Goal: Task Accomplishment & Management: Use online tool/utility

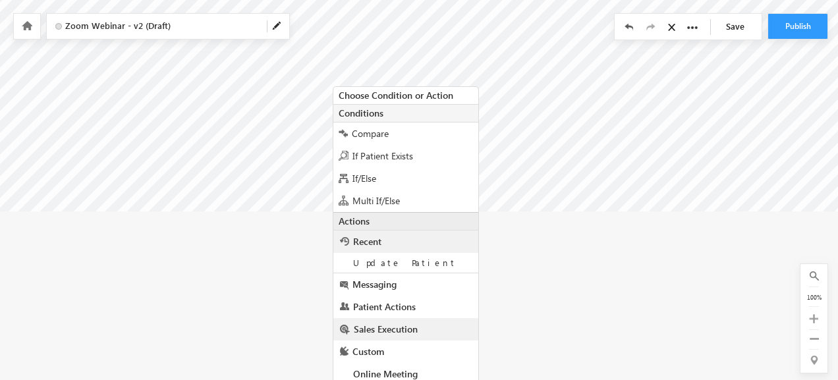
scroll to position [212, 0]
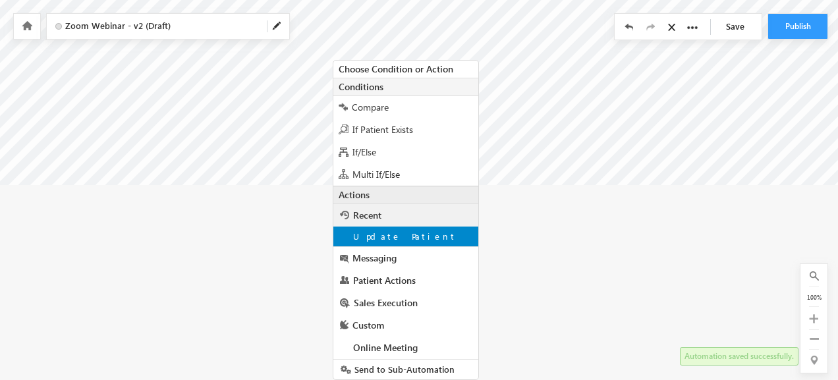
click at [412, 232] on div "Update Patient" at bounding box center [405, 237] width 145 height 20
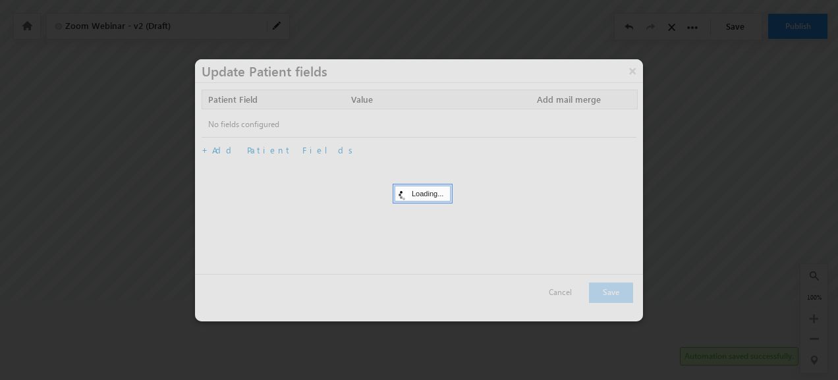
scroll to position [88, 0]
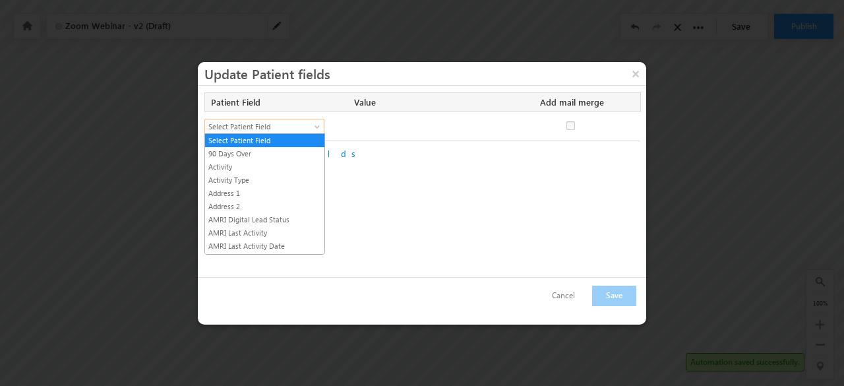
click at [273, 125] on span "Select Patient Field" at bounding box center [258, 127] width 107 height 12
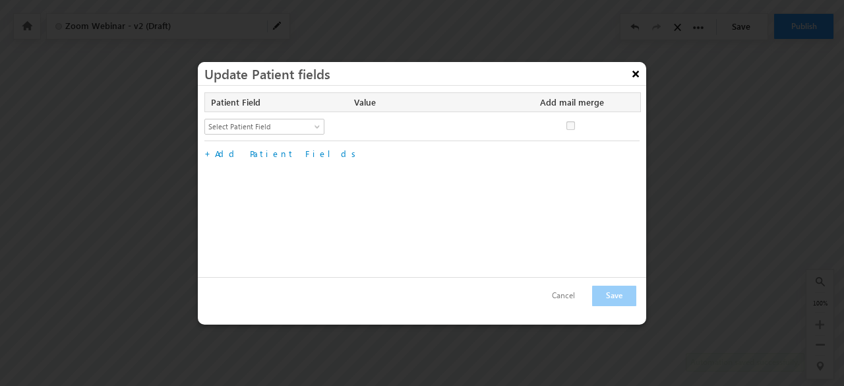
click at [637, 74] on button "×" at bounding box center [635, 73] width 21 height 23
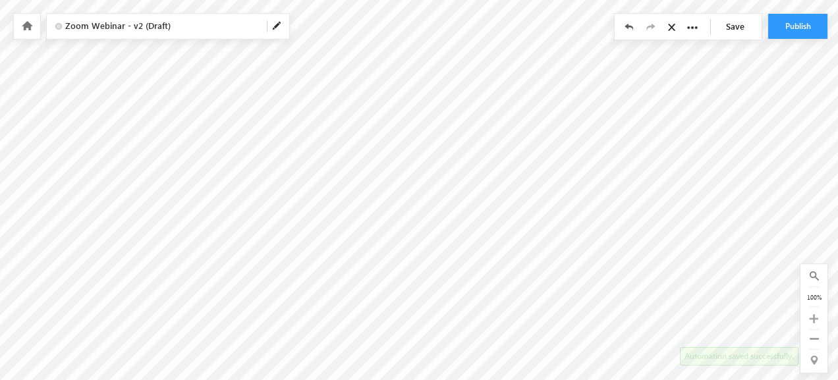
click at [743, 28] on link "Save" at bounding box center [739, 26] width 46 height 25
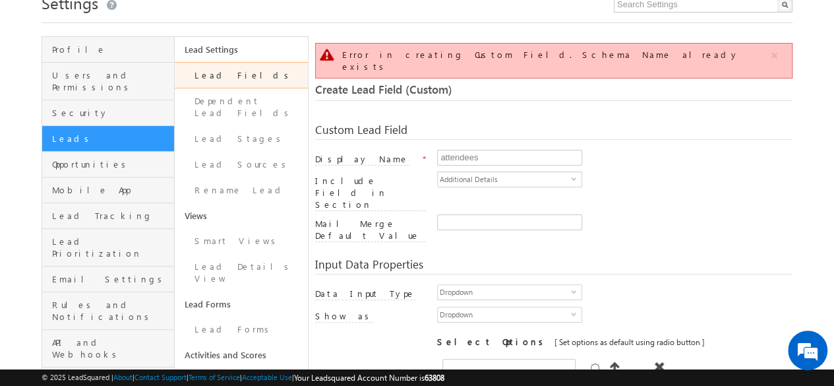
scroll to position [51, 0]
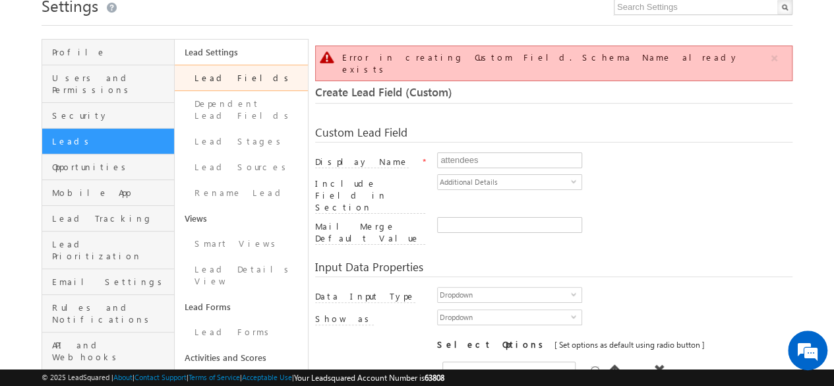
click at [274, 76] on link "Lead Fields" at bounding box center [241, 78] width 132 height 26
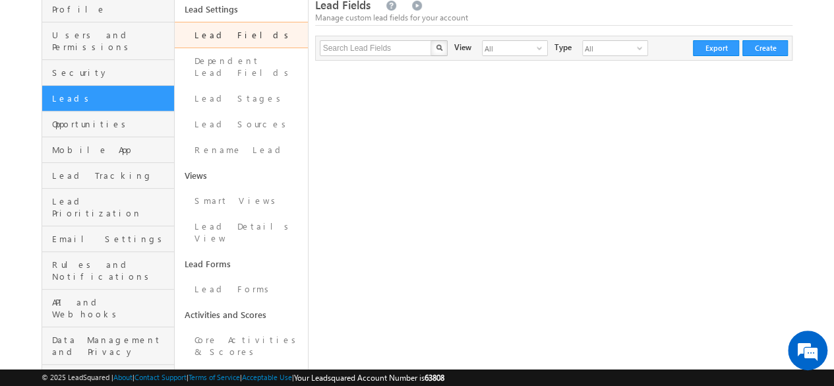
scroll to position [95, 0]
click at [266, 32] on link "Lead Fields" at bounding box center [241, 34] width 132 height 26
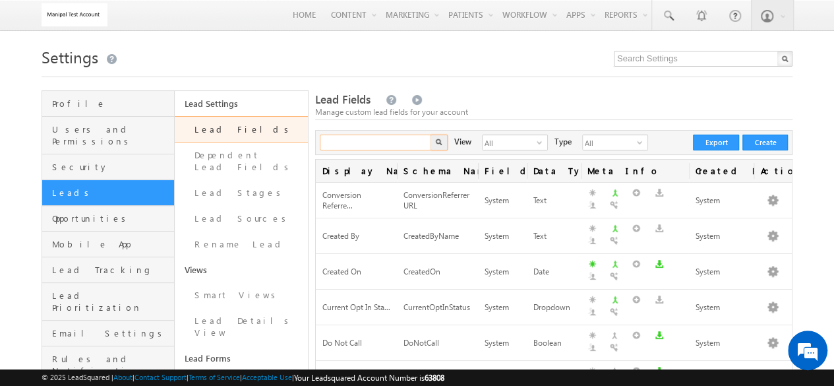
click at [366, 150] on input "text" at bounding box center [376, 142] width 113 height 16
type input "Search Lead Fields"
click at [769, 138] on button "Create" at bounding box center [764, 142] width 45 height 16
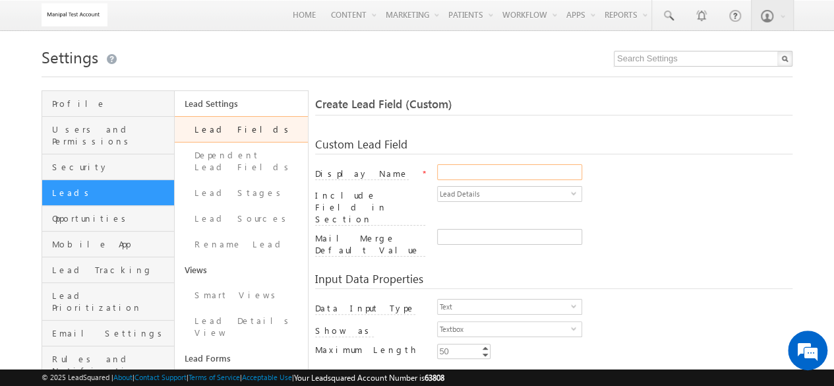
click at [498, 168] on input "Display Name" at bounding box center [509, 172] width 145 height 16
type input "ZoomStart"
click at [490, 196] on span "Lead Details" at bounding box center [504, 194] width 133 height 14
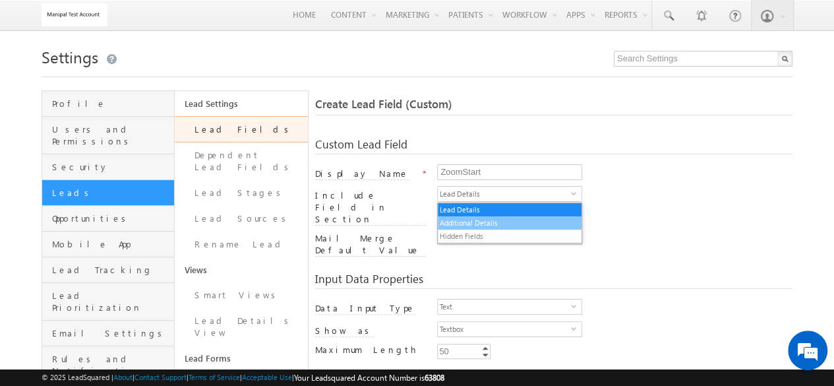
click at [473, 225] on li "Additional Details" at bounding box center [510, 222] width 144 height 13
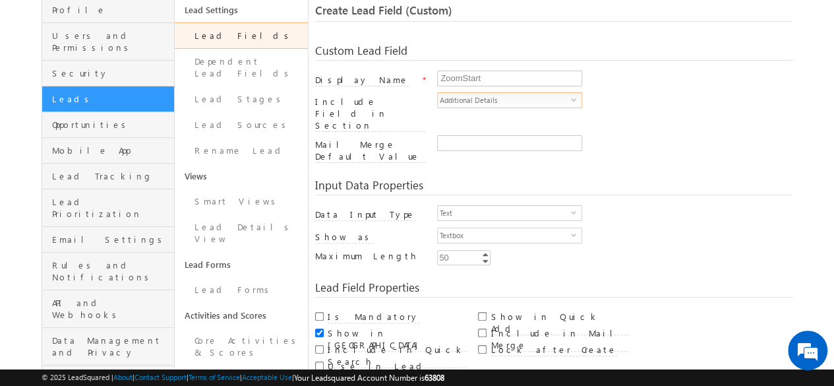
scroll to position [101, 0]
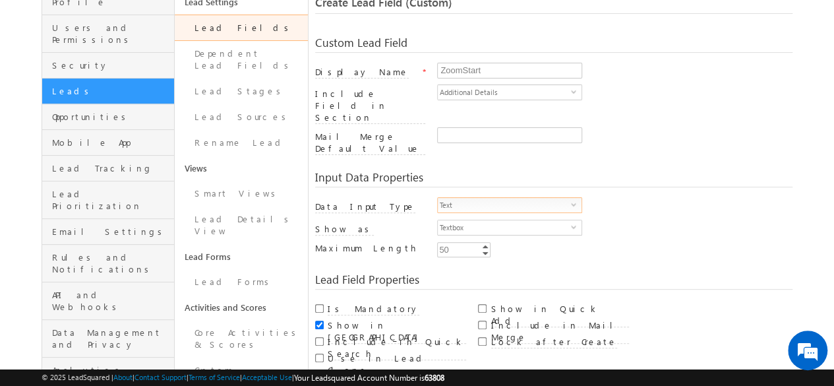
click at [504, 198] on span "Text" at bounding box center [504, 205] width 133 height 14
click at [655, 171] on div "Input Data Properties" at bounding box center [553, 179] width 477 height 16
click at [482, 320] on input "Include in Mail Merge" at bounding box center [482, 324] width 9 height 9
checkbox input "true"
click at [482, 304] on input "Show in Quick Add" at bounding box center [482, 308] width 9 height 9
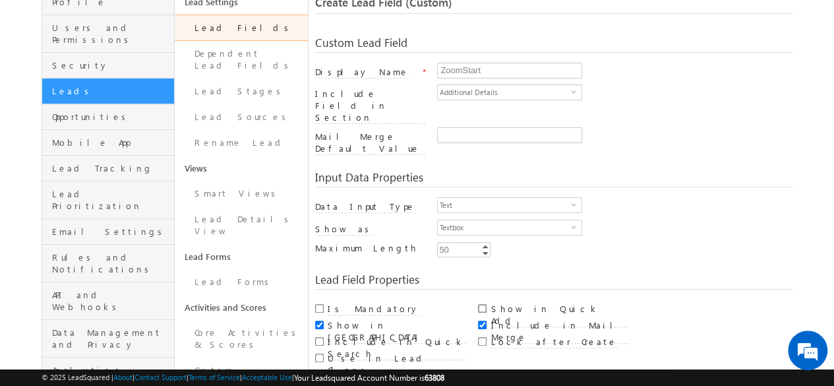
checkbox input "true"
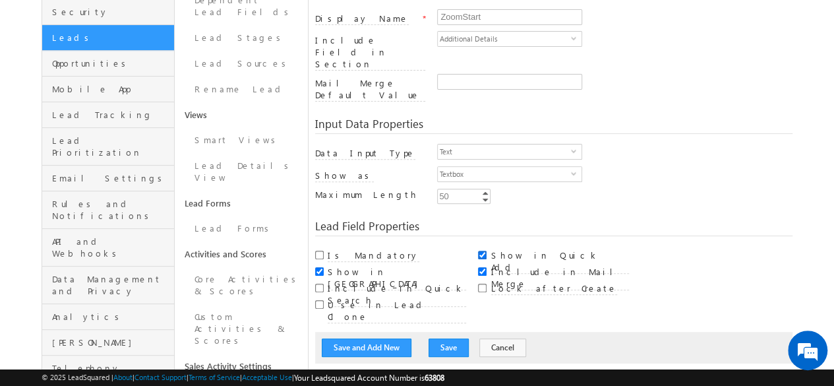
scroll to position [156, 0]
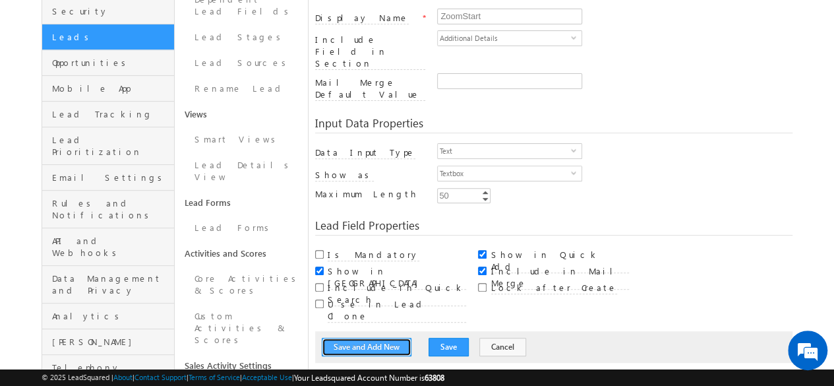
click at [390, 337] on button "Save and Add New" at bounding box center [367, 346] width 90 height 18
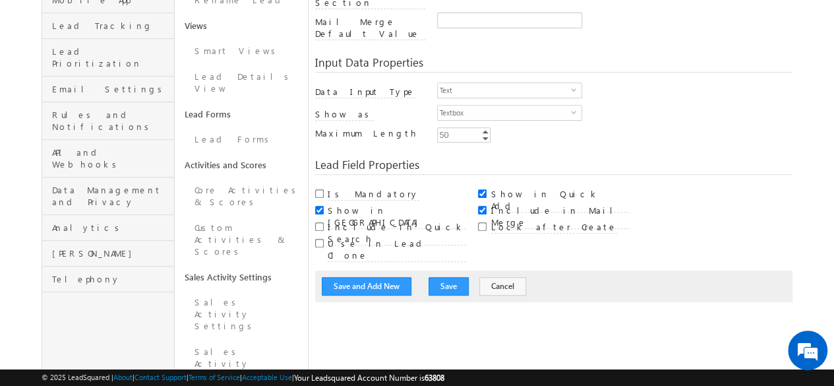
scroll to position [245, 0]
click at [391, 275] on button "Save and Add New" at bounding box center [367, 284] width 90 height 18
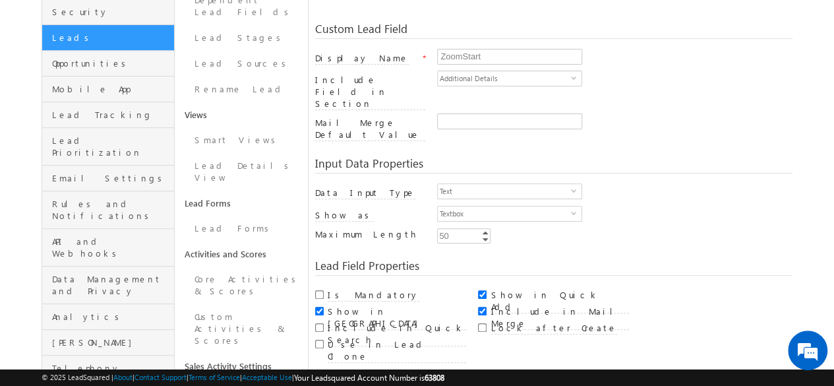
scroll to position [156, 0]
click at [503, 48] on input "ZoomStart" at bounding box center [509, 56] width 145 height 16
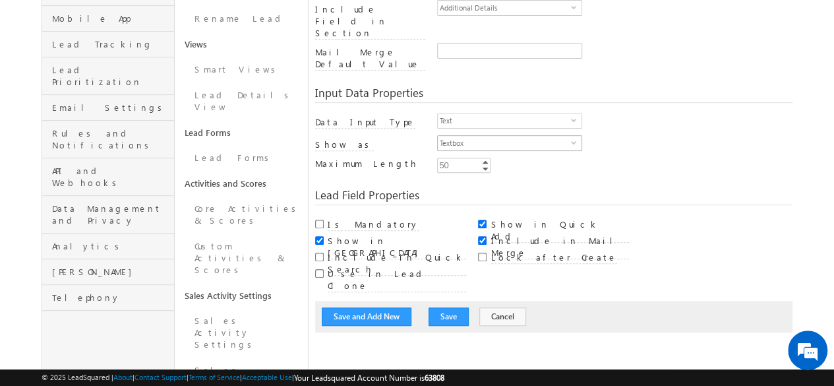
scroll to position [227, 0]
type input "ZoomEnd"
click at [438, 306] on button "Save" at bounding box center [448, 315] width 40 height 18
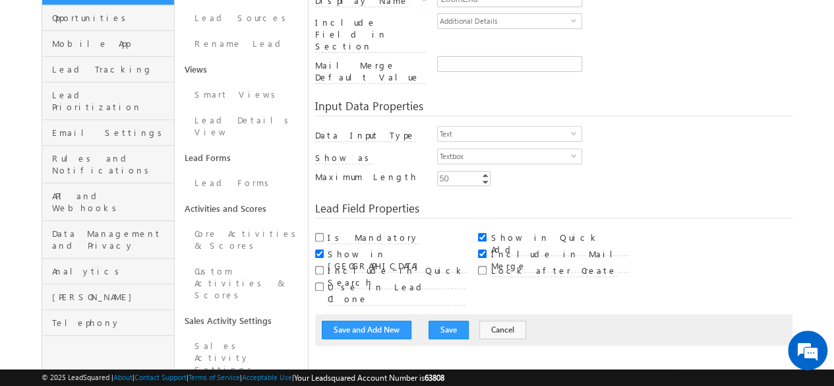
scroll to position [206, 0]
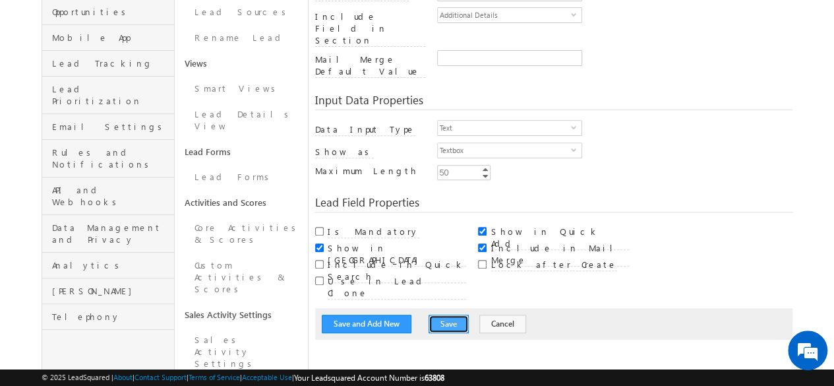
click at [438, 314] on button "Save" at bounding box center [448, 323] width 40 height 18
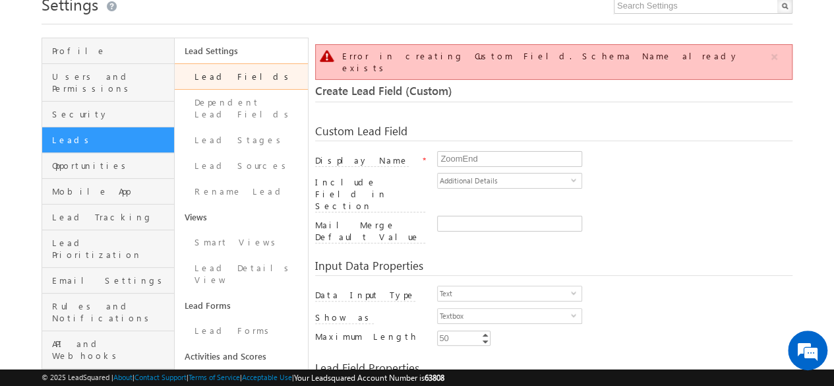
scroll to position [98, 0]
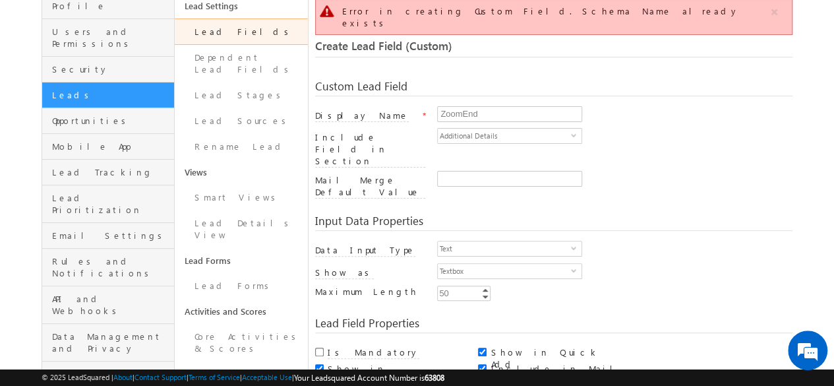
click at [228, 35] on link "Lead Fields" at bounding box center [241, 31] width 132 height 26
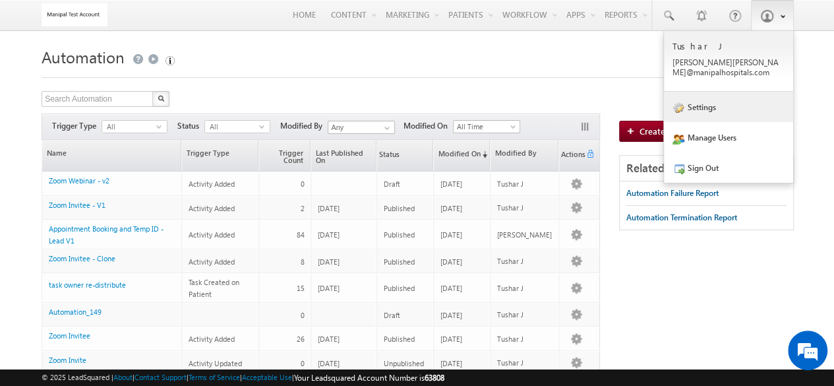
click at [730, 98] on link "Settings" at bounding box center [728, 107] width 129 height 30
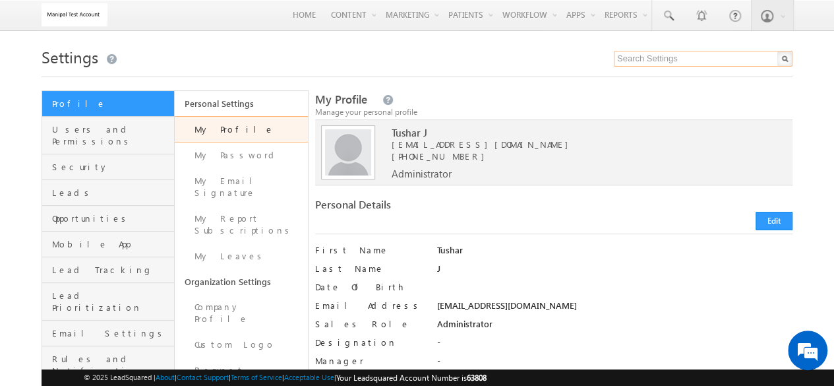
click at [683, 57] on input "text" at bounding box center [703, 59] width 179 height 16
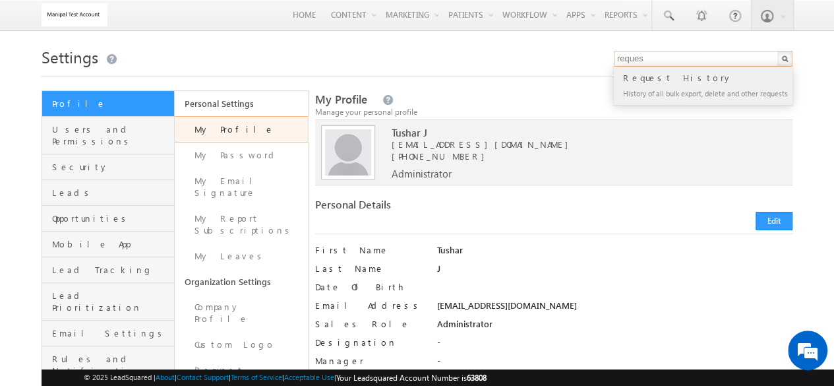
type input "reques"
click at [677, 82] on div "Request History" at bounding box center [708, 78] width 177 height 14
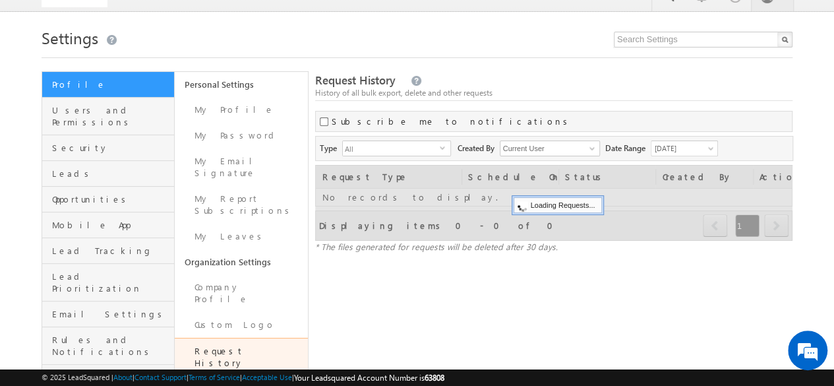
scroll to position [20, 0]
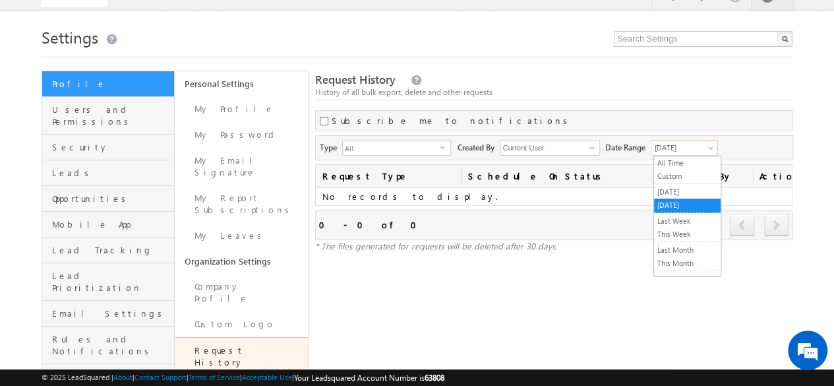
click at [681, 148] on span "[DATE]" at bounding box center [682, 148] width 63 height 12
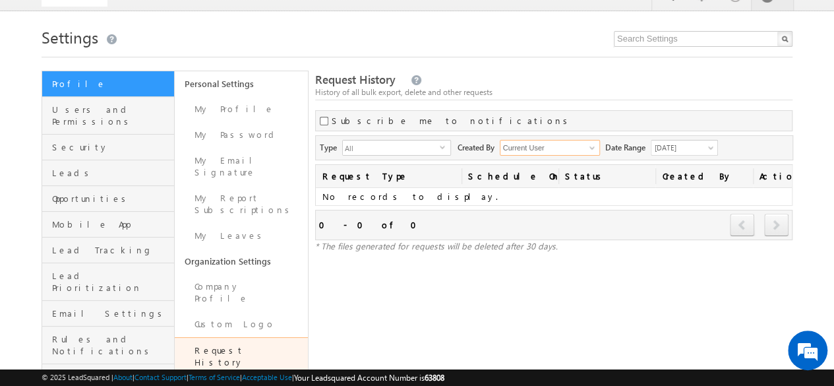
click at [565, 144] on input "Current User" at bounding box center [550, 148] width 100 height 16
click at [594, 147] on span at bounding box center [592, 147] width 11 height 11
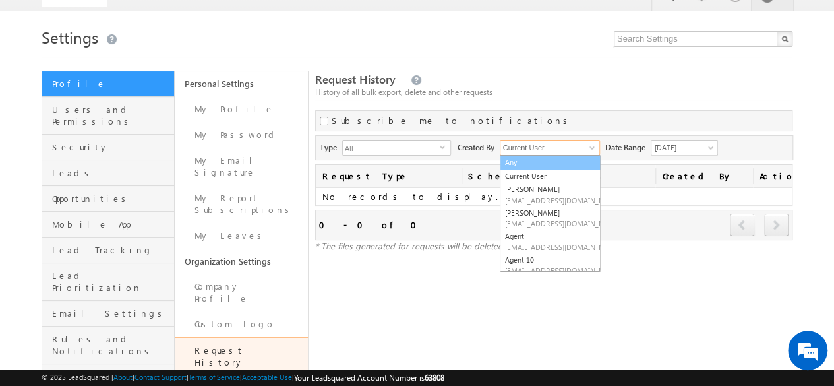
click at [564, 161] on link "Any" at bounding box center [550, 162] width 101 height 15
type input "Any"
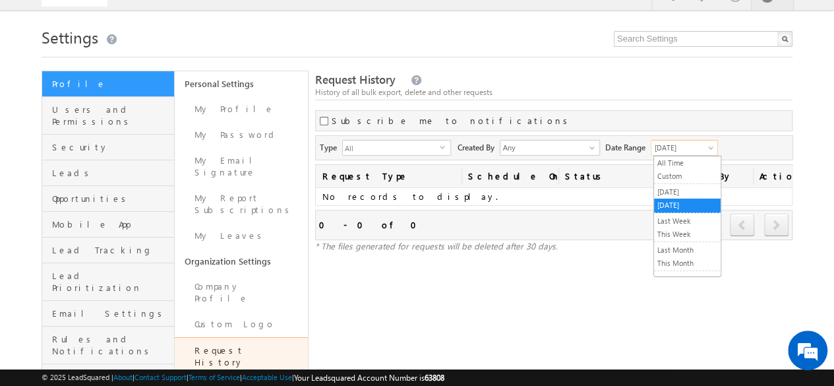
click at [705, 146] on span "[DATE]" at bounding box center [682, 148] width 63 height 12
click at [686, 187] on link "[DATE]" at bounding box center [687, 192] width 67 height 12
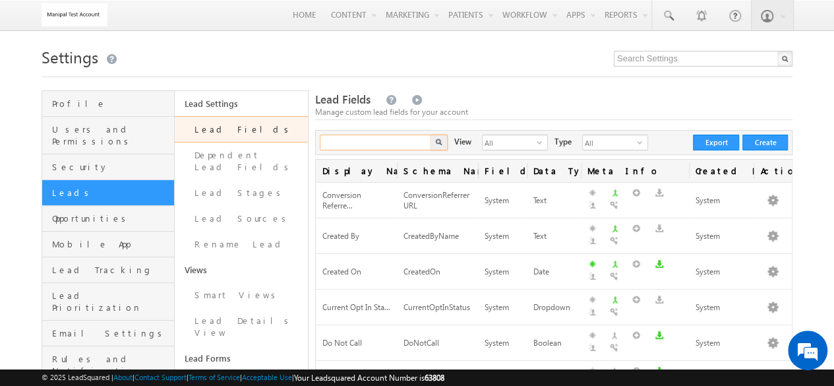
click at [389, 141] on input "text" at bounding box center [376, 142] width 113 height 16
type input "zoomend"
click at [430, 134] on button "button" at bounding box center [438, 142] width 17 height 16
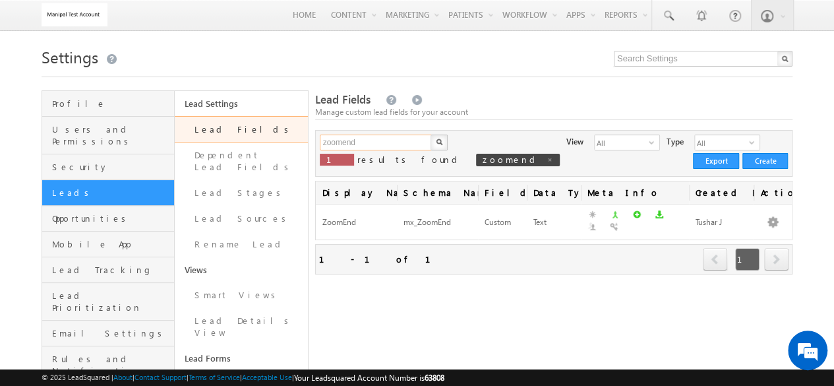
click at [372, 138] on input "zoomend" at bounding box center [376, 142] width 113 height 16
type input "zoom"
click at [430, 134] on button "button" at bounding box center [438, 142] width 17 height 16
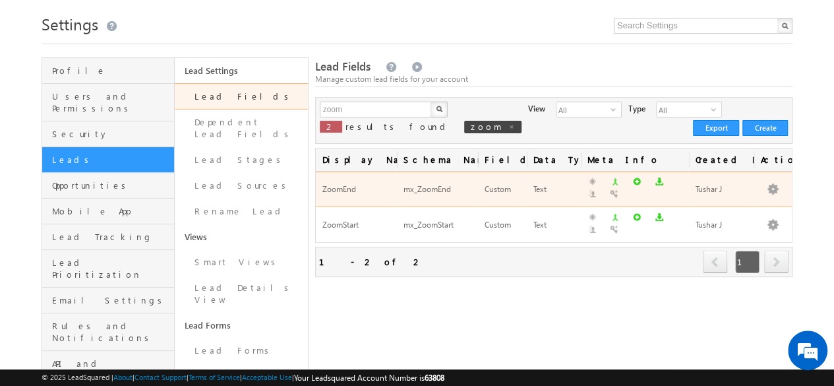
scroll to position [38, 0]
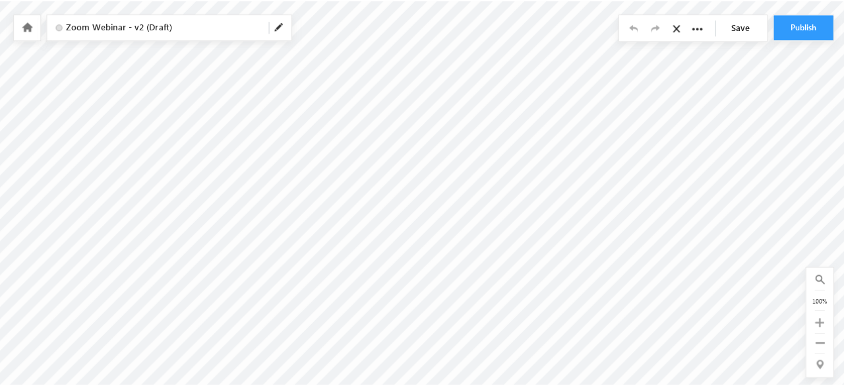
scroll to position [88, 0]
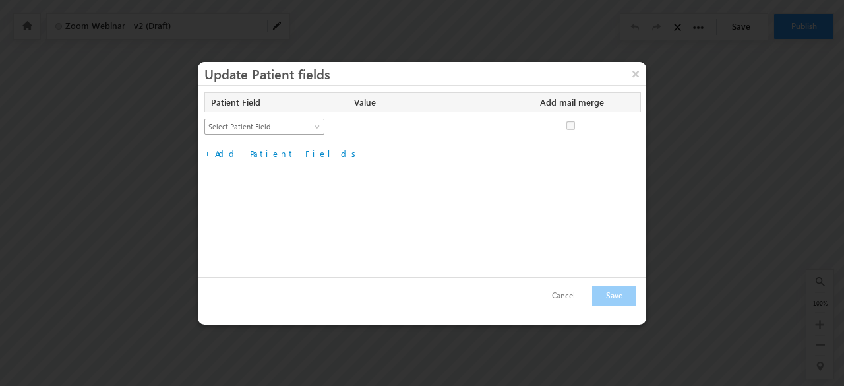
click at [291, 126] on span "Select Patient Field" at bounding box center [258, 127] width 107 height 12
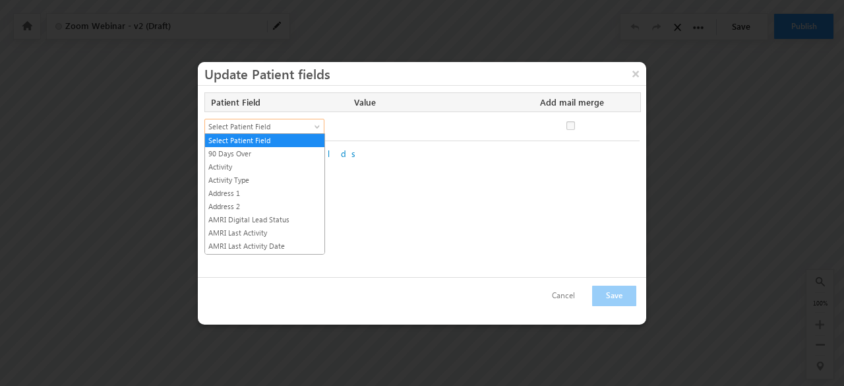
scroll to position [2143, 0]
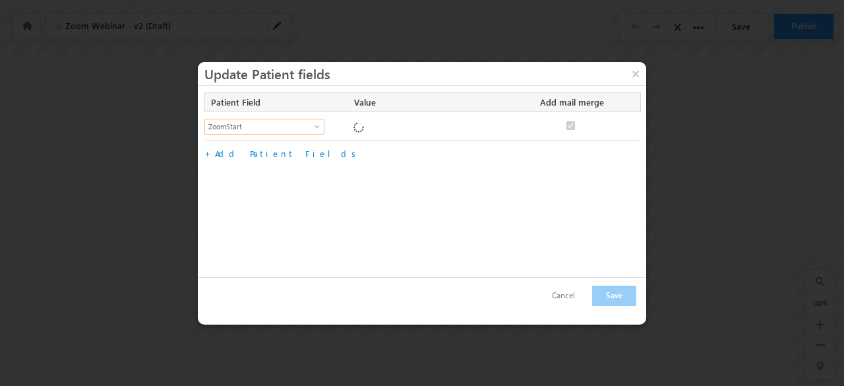
checkbox input "true"
click at [405, 125] on input "ZoomStart" at bounding box center [425, 127] width 145 height 16
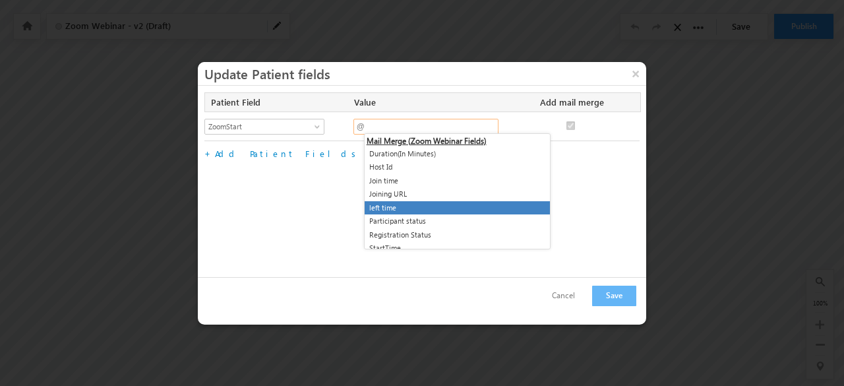
scroll to position [3158, 0]
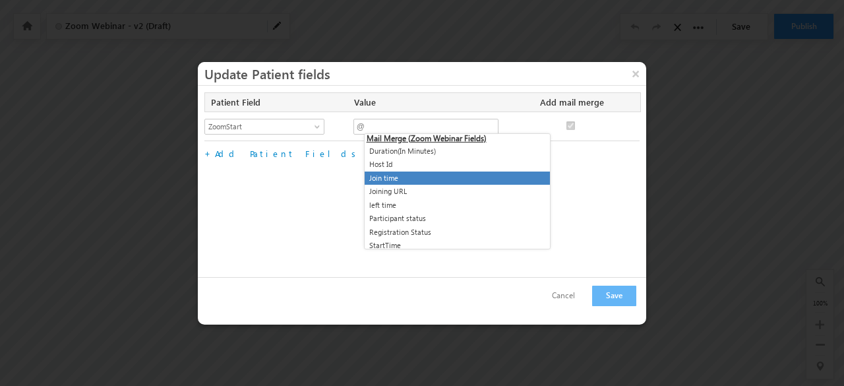
click at [439, 172] on li "Join time" at bounding box center [456, 178] width 185 height 14
type input "@{Activity:mx_Custom_8,}"
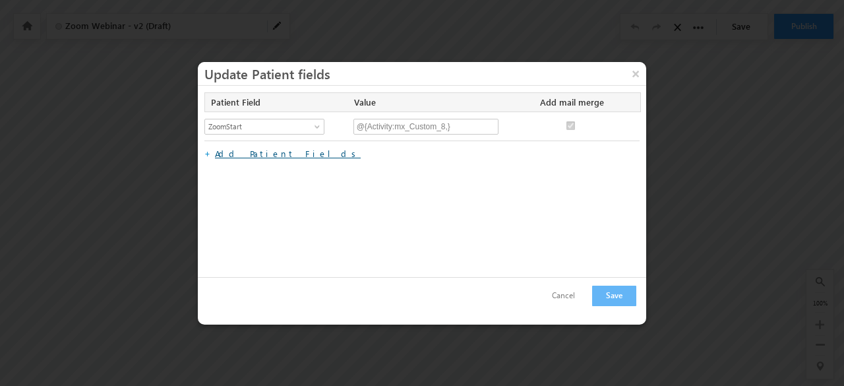
click at [262, 154] on link "Add Patient Fields" at bounding box center [288, 153] width 146 height 11
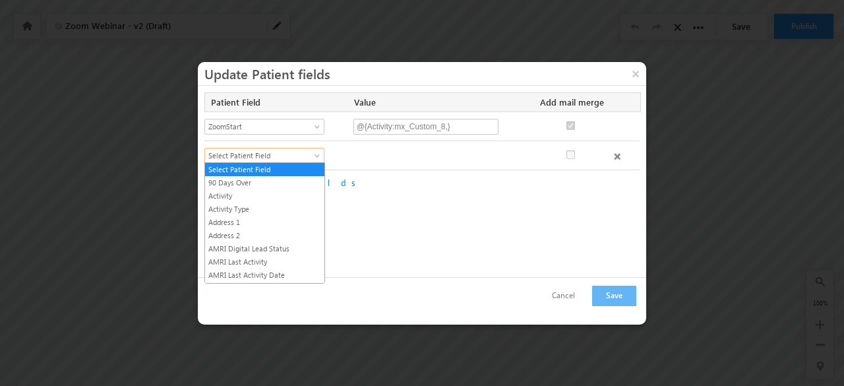
click at [275, 155] on span "Select Patient Field" at bounding box center [258, 156] width 107 height 12
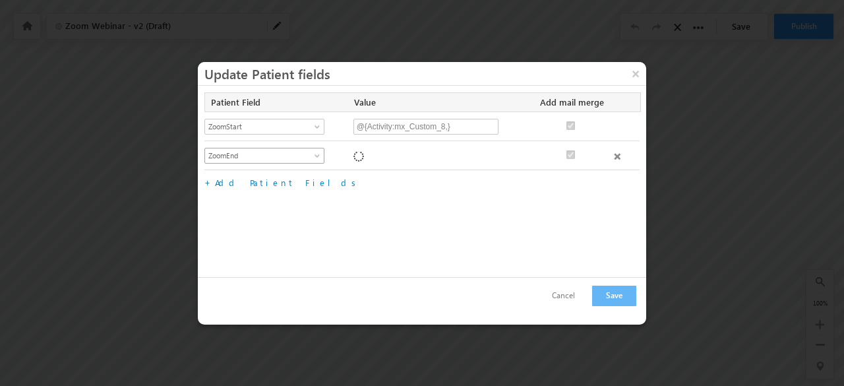
checkbox input "true"
click at [389, 154] on input "ZoomEnd" at bounding box center [425, 156] width 145 height 16
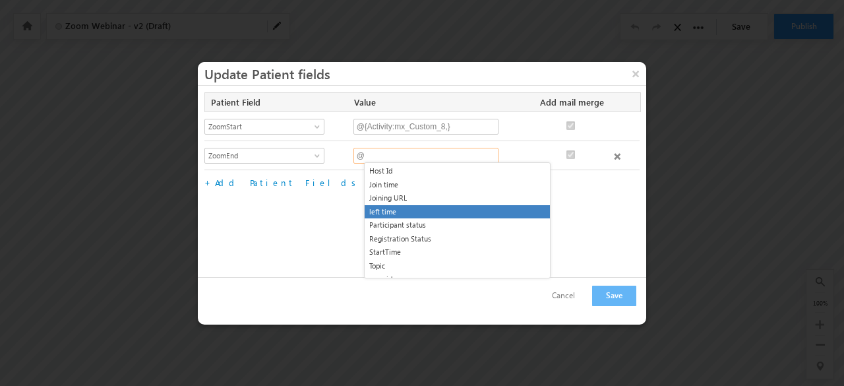
scroll to position [3176, 0]
click at [405, 215] on li "left time" at bounding box center [456, 216] width 185 height 14
type input "@{Activity:mx_Custom_9,}"
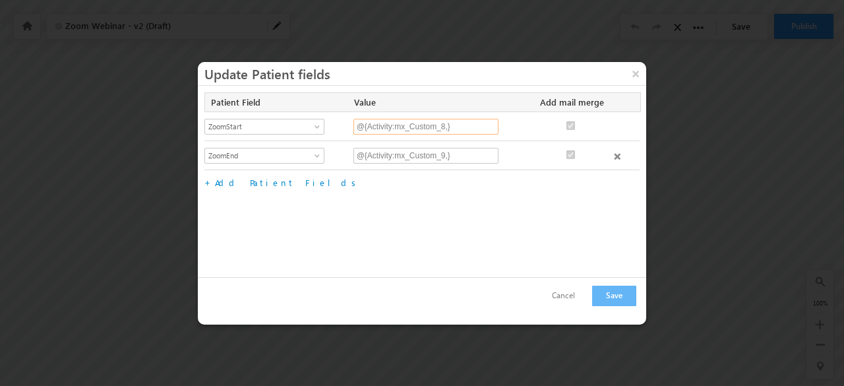
click at [418, 129] on input "@{Activity:mx_Custom_8,}" at bounding box center [425, 127] width 145 height 16
click at [449, 125] on input "@{Activity:mx_Custom_8,}" at bounding box center [425, 127] width 145 height 16
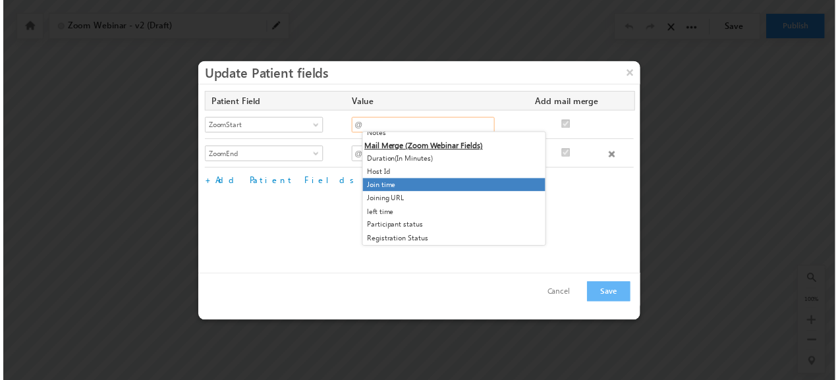
scroll to position [3212, 0]
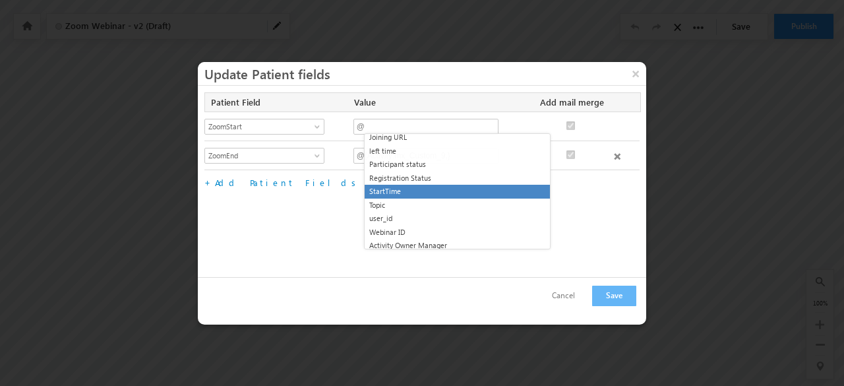
click at [436, 192] on li "StartTime" at bounding box center [456, 192] width 185 height 14
type input "@{Activity:mx_Custom_4,}"
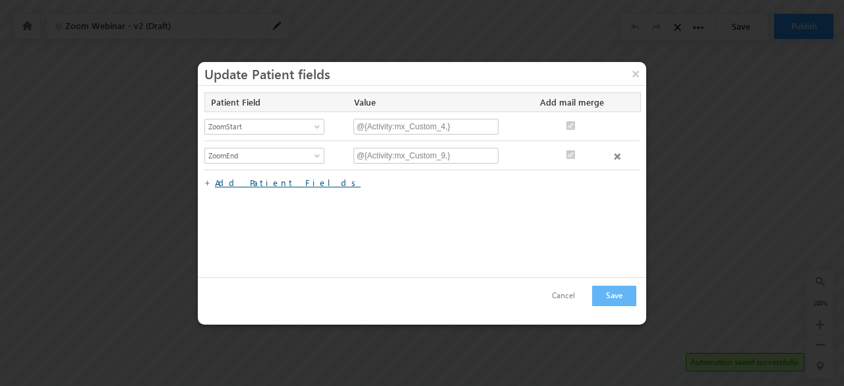
click at [256, 185] on link "Add Patient Fields" at bounding box center [288, 182] width 146 height 11
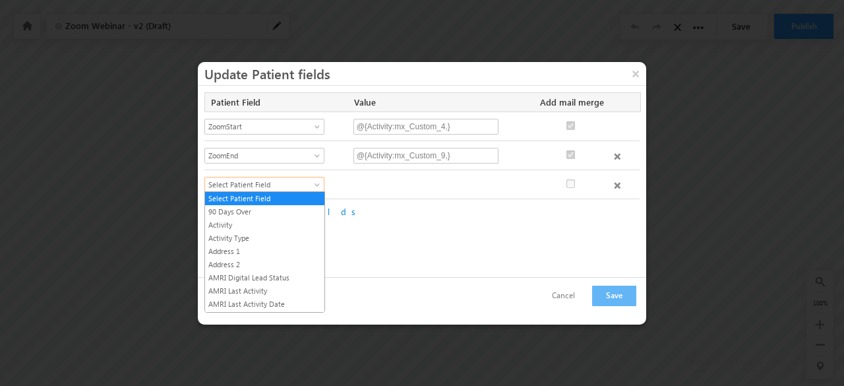
click at [316, 185] on span at bounding box center [318, 187] width 11 height 11
click at [426, 187] on div at bounding box center [440, 184] width 175 height 14
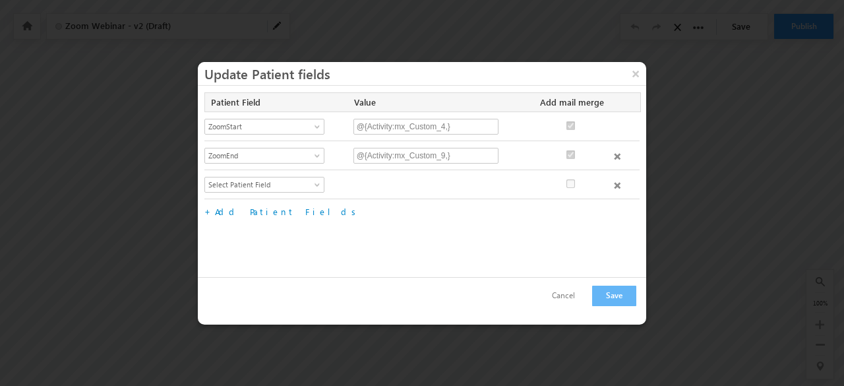
click at [617, 185] on span at bounding box center [617, 185] width 7 height 7
click at [621, 291] on button "Save" at bounding box center [614, 295] width 44 height 20
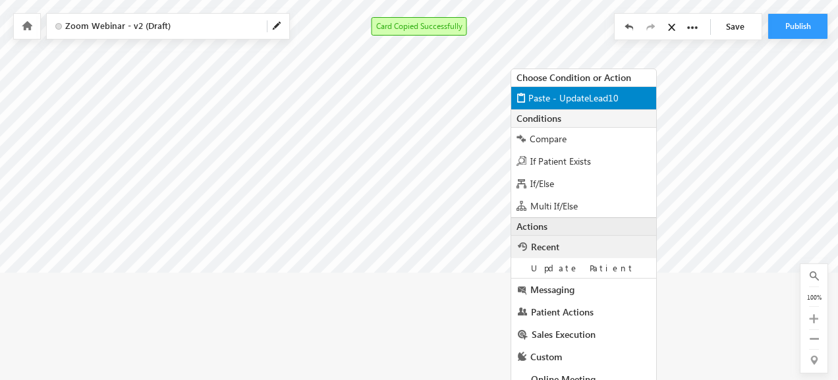
scroll to position [202, 0]
click at [561, 94] on span "Paste - UpdateLead10" at bounding box center [574, 97] width 90 height 13
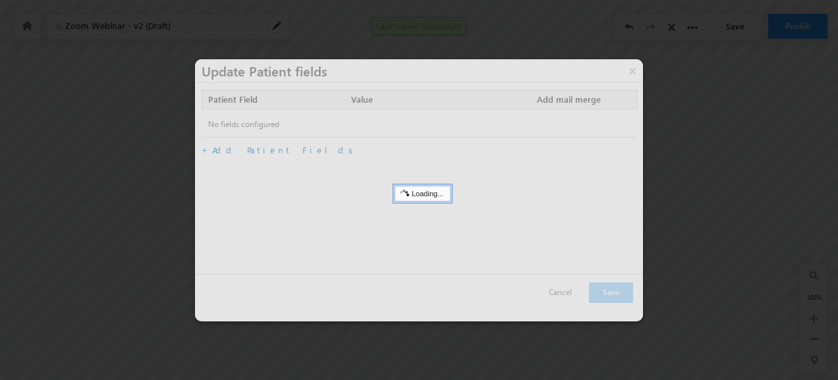
scroll to position [88, 0]
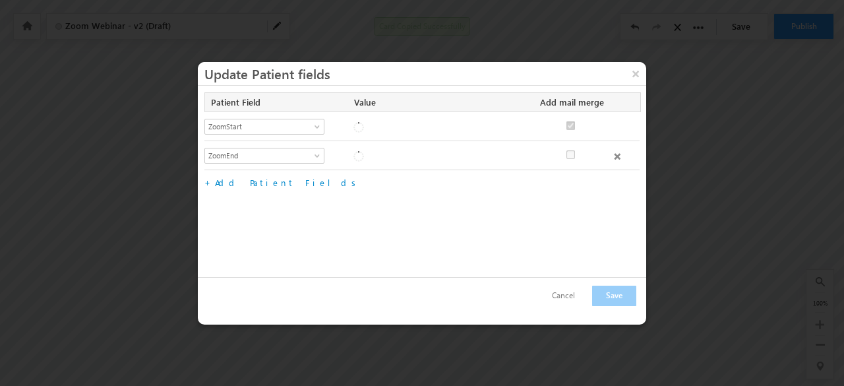
checkbox input "true"
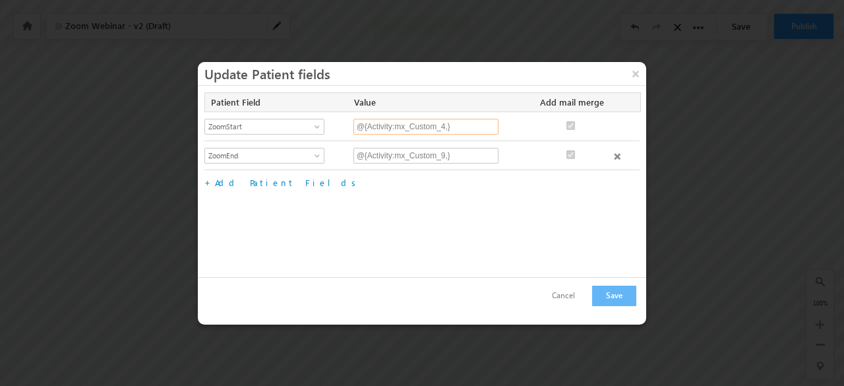
click at [415, 126] on input "@{Activity:mx_Custom_4,}" at bounding box center [425, 127] width 145 height 16
type input "0"
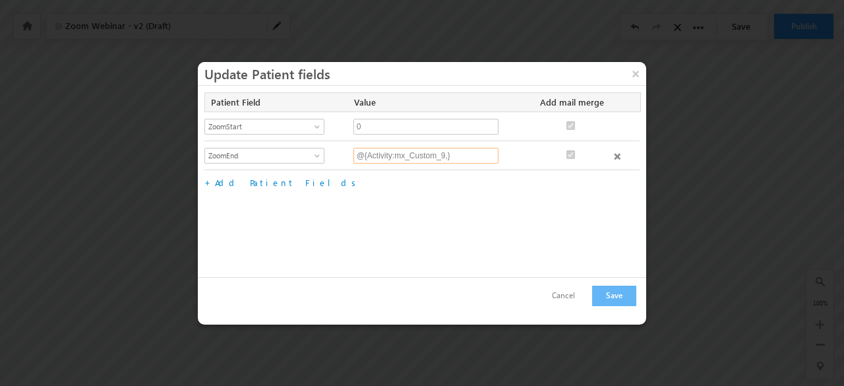
click at [426, 148] on input "@{Activity:mx_Custom_9,}" at bounding box center [425, 156] width 145 height 16
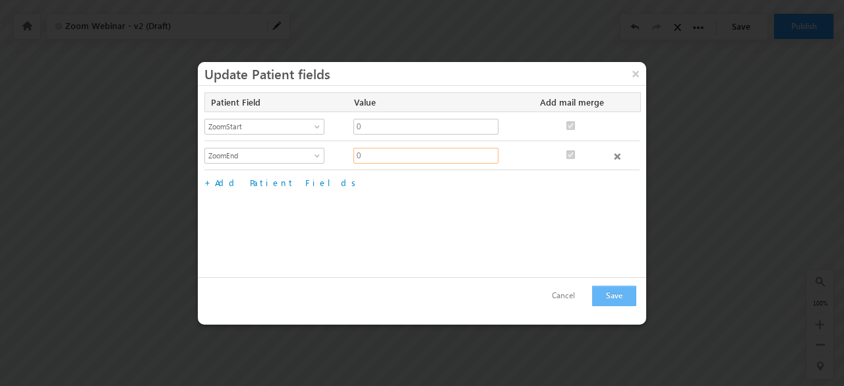
type input "0"
click at [619, 296] on button "Save" at bounding box center [614, 295] width 44 height 20
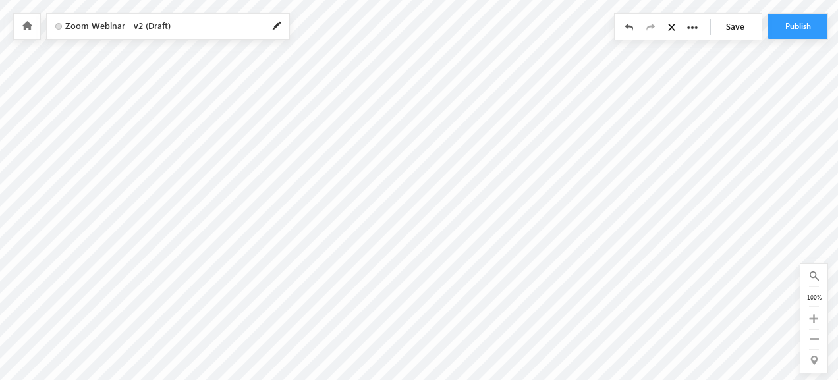
click at [755, 31] on link "Save" at bounding box center [739, 26] width 46 height 25
click at [277, 29] on span at bounding box center [277, 26] width 11 height 11
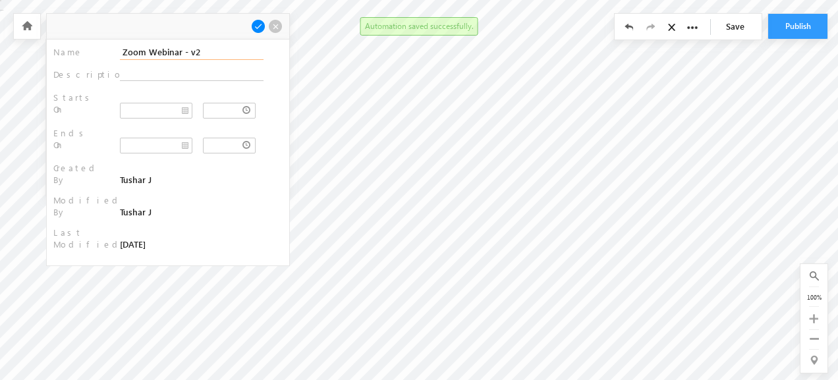
click at [197, 53] on input "Zoom Webinar - v2" at bounding box center [192, 52] width 144 height 15
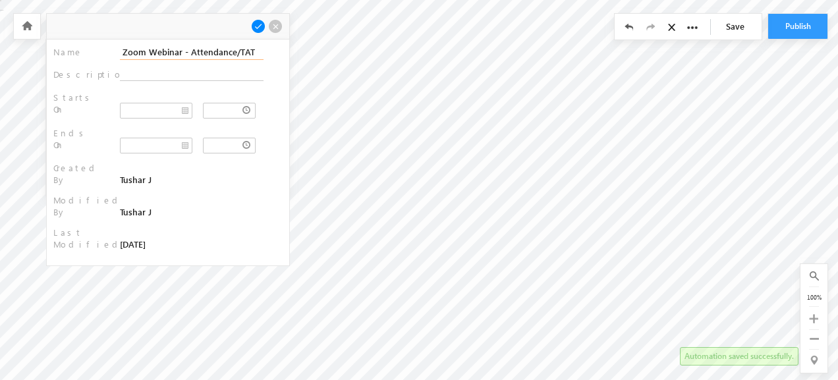
type input "Zoom Webinar - Attendance/TAT"
click at [255, 22] on span at bounding box center [258, 26] width 14 height 14
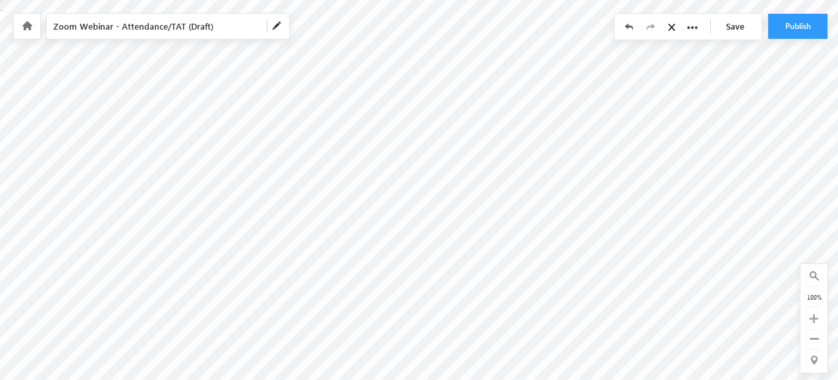
click at [759, 27] on link "Save" at bounding box center [739, 26] width 46 height 25
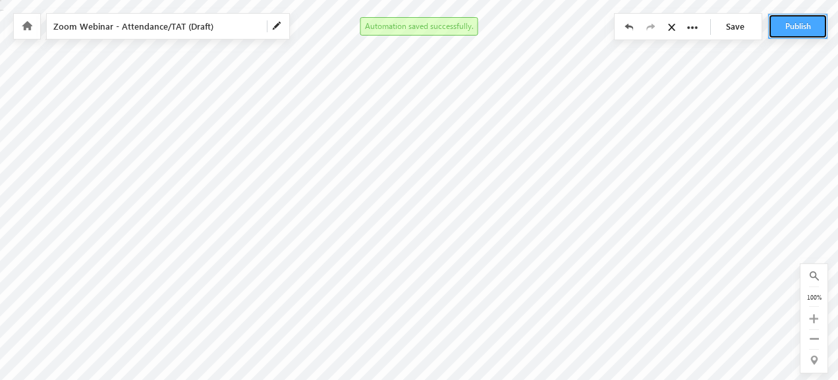
click at [791, 27] on button "Publish" at bounding box center [797, 26] width 59 height 25
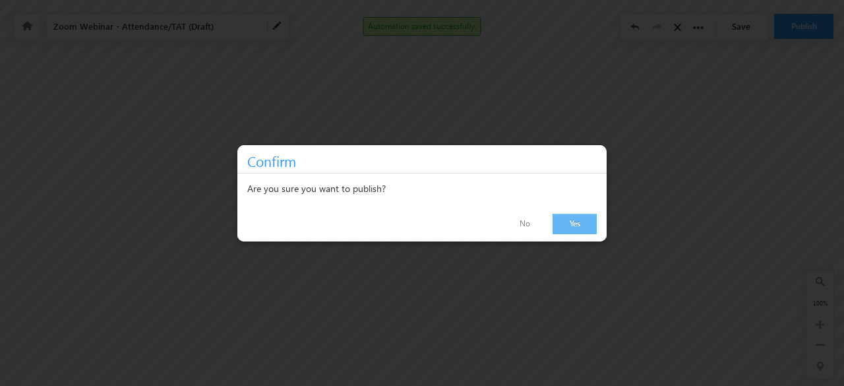
click at [568, 226] on link "Yes" at bounding box center [574, 224] width 44 height 20
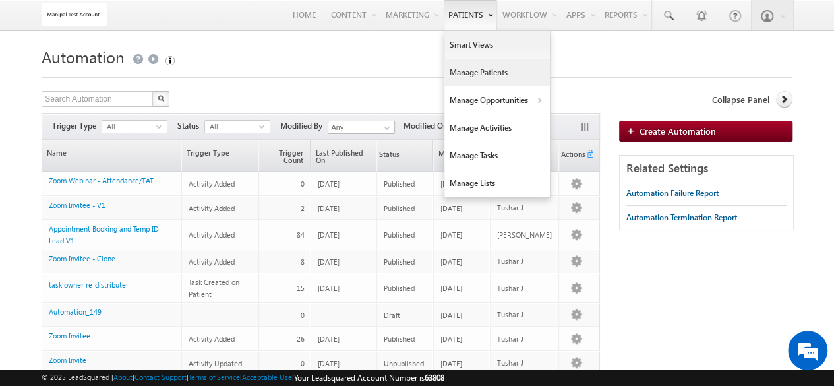
click at [474, 66] on link "Manage Patients" at bounding box center [496, 73] width 105 height 28
click at [488, 183] on link "Manage Lists" at bounding box center [496, 183] width 105 height 28
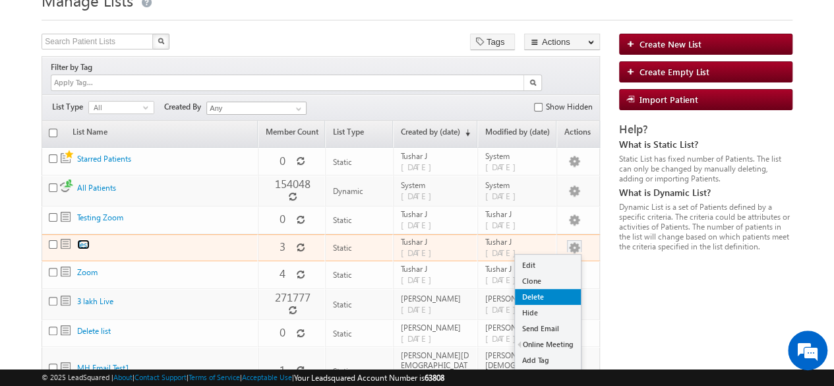
scroll to position [58, 0]
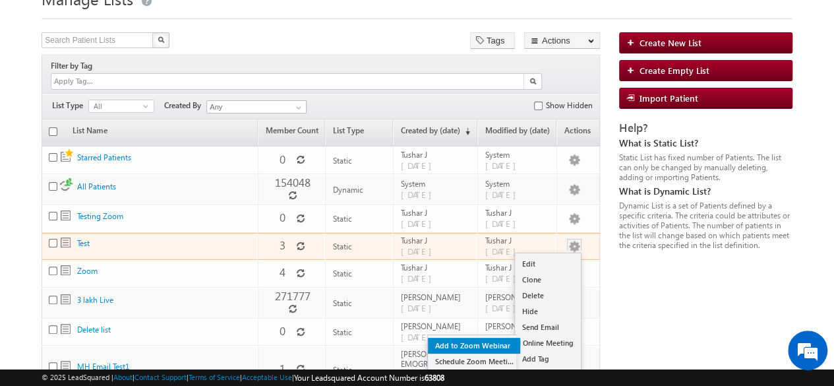
click at [486, 337] on link "Add to Zoom Webinar" at bounding box center [474, 345] width 92 height 16
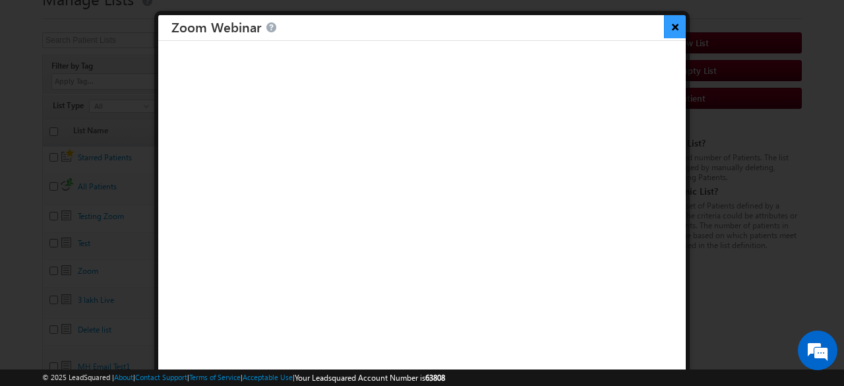
click at [670, 25] on button "×" at bounding box center [675, 25] width 22 height 23
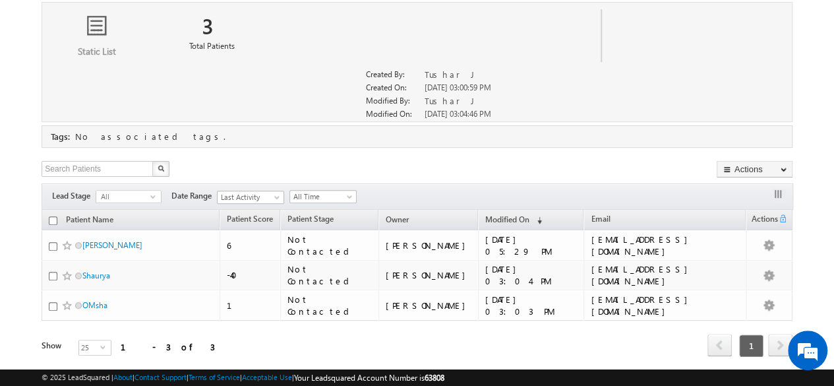
click at [446, 324] on div "Refresh first prev 1 next last 1 - 3 of 3" at bounding box center [417, 339] width 751 height 38
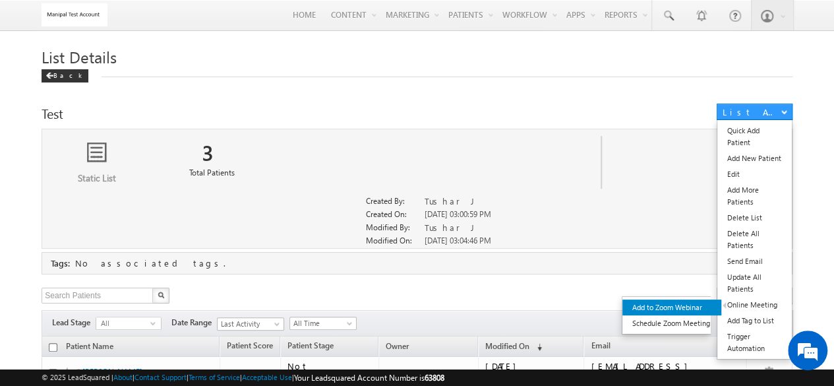
click at [681, 307] on link "Add to Zoom Webinar" at bounding box center [671, 307] width 99 height 16
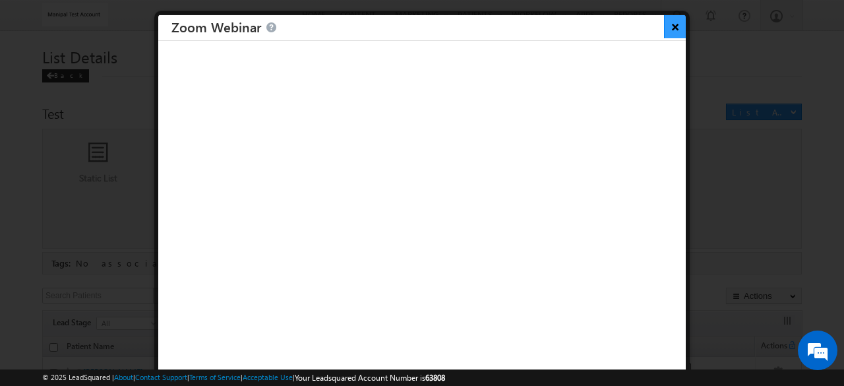
click at [666, 28] on button "×" at bounding box center [675, 25] width 22 height 23
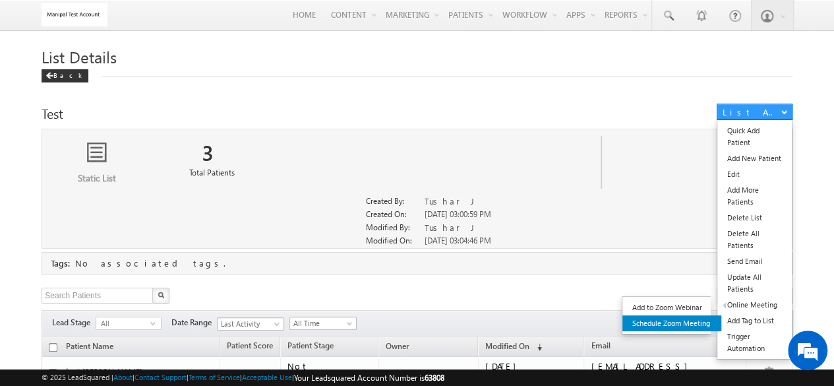
click at [652, 321] on link "Schedule Zoom Meeting" at bounding box center [671, 323] width 99 height 16
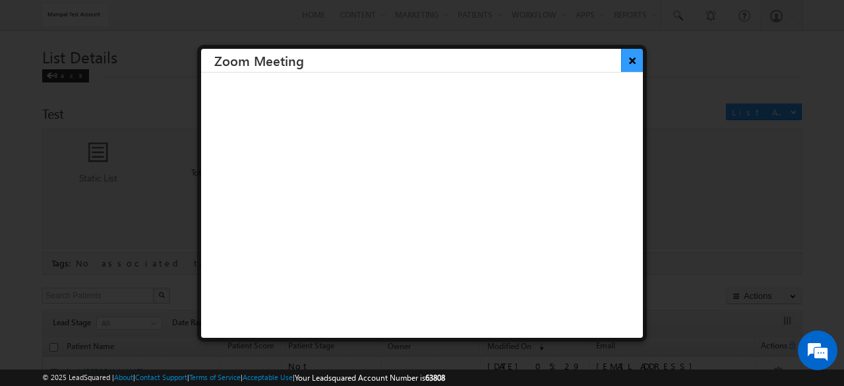
click at [626, 57] on button "×" at bounding box center [632, 60] width 22 height 23
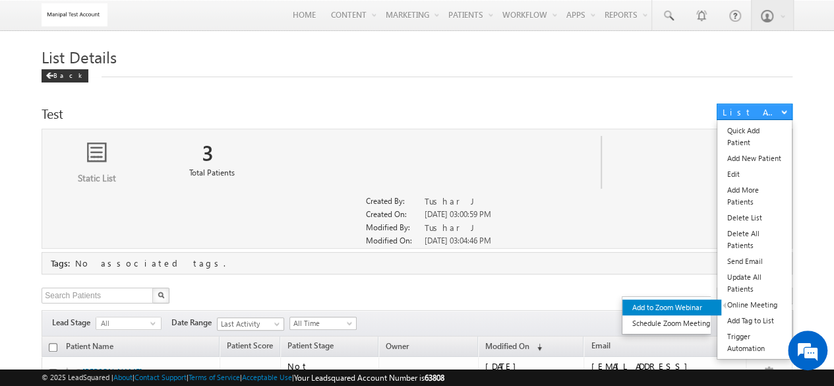
click at [691, 300] on link "Add to Zoom Webinar" at bounding box center [671, 307] width 99 height 16
